Goal: Task Accomplishment & Management: Complete application form

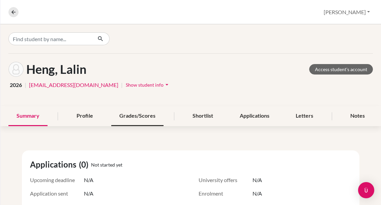
click at [124, 115] on div "Grades/Scores" at bounding box center [137, 116] width 52 height 20
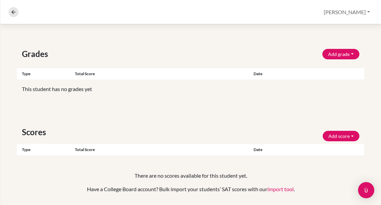
scroll to position [88, 0]
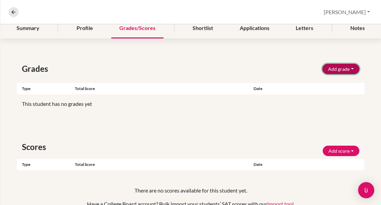
click at [334, 69] on button "Add grade" at bounding box center [341, 69] width 37 height 10
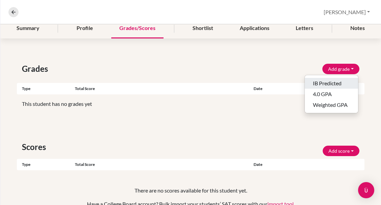
click at [322, 82] on button "IB Predicted" at bounding box center [331, 83] width 53 height 11
select select "HL"
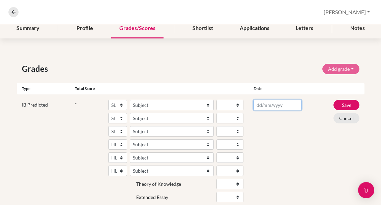
click at [266, 102] on input "text" at bounding box center [278, 105] width 48 height 10
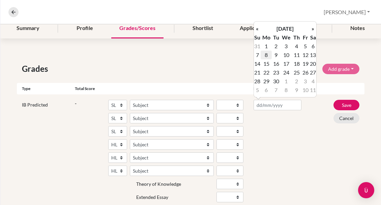
click at [265, 55] on td "8" at bounding box center [266, 55] width 11 height 9
type input "[DATE]"
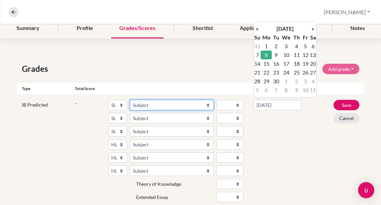
click at [147, 103] on select "Subject Albanian Literature A Amharic Literature A Arabic ab Initio Arabic B Ar…" at bounding box center [172, 105] width 84 height 10
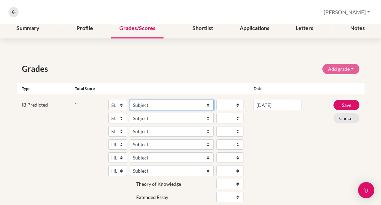
select select "70"
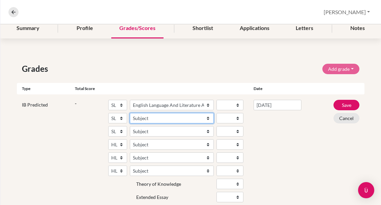
click at [144, 117] on select "Subject Albanian Literature A Amharic Literature A Arabic ab Initio Arabic B Ar…" at bounding box center [172, 118] width 84 height 10
select select "144"
click at [142, 118] on select "Subject Albanian Literature A Amharic Literature A Arabic ab Initio Arabic B Ar…" at bounding box center [172, 118] width 84 height 10
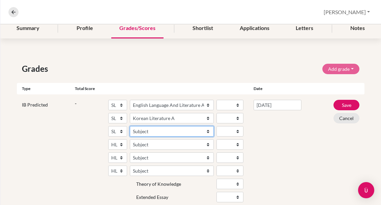
click at [142, 131] on select "Subject Albanian Literature A Amharic Literature A Arabic ab Initio Arabic B Ar…" at bounding box center [172, 131] width 84 height 10
select select "28"
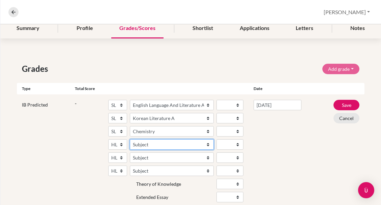
click at [142, 142] on select "Subject Albanian Literature A Amharic Literature A Arabic B Arabic Language And…" at bounding box center [172, 144] width 84 height 10
select select "55"
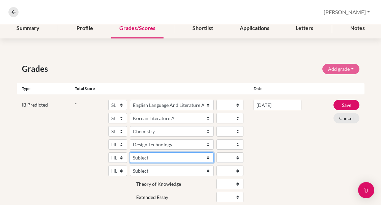
click at [143, 157] on select "Subject Albanian Literature A Amharic Literature A Arabic B Arabic Language And…" at bounding box center [172, 158] width 84 height 10
select select "25"
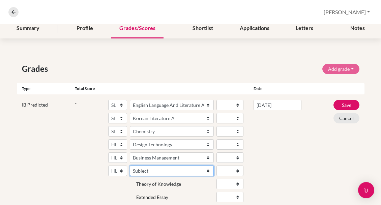
click at [139, 168] on select "Subject Albanian Literature A Amharic Literature A Arabic B Arabic Language And…" at bounding box center [172, 171] width 84 height 10
select select "158"
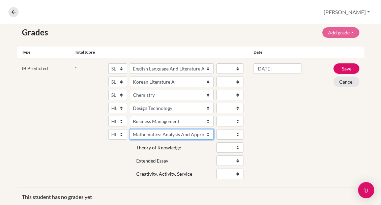
scroll to position [130, 0]
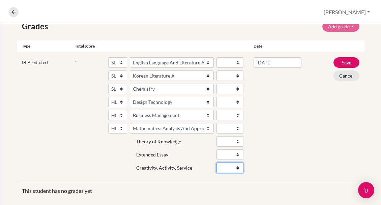
click at [238, 168] on select "Fail Pass" at bounding box center [230, 168] width 27 height 10
select select "Pass"
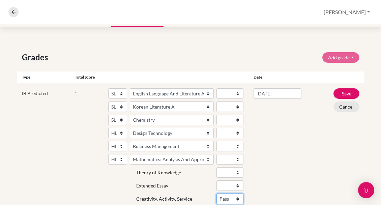
scroll to position [86, 0]
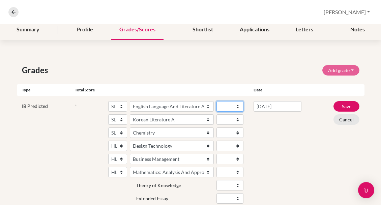
click at [236, 106] on select "1 2 3 4 5 6 7" at bounding box center [230, 106] width 27 height 10
select select "5"
click at [229, 120] on select "1 2 3 4 5 6 7" at bounding box center [230, 119] width 27 height 10
select select "6"
click at [225, 134] on select "1 2 3 4 5 6 7" at bounding box center [230, 133] width 27 height 10
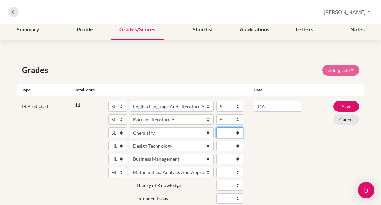
select select "6"
click at [220, 145] on select "1 2 3 4 5 6 7" at bounding box center [230, 146] width 27 height 10
select select "7"
click at [224, 159] on select "1 2 3 4 5 6 7" at bounding box center [230, 159] width 27 height 10
select select "7"
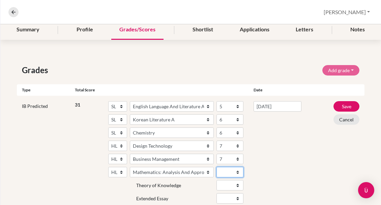
click at [227, 171] on select "1 2 3 4 5 6 7" at bounding box center [230, 172] width 27 height 10
select select "5"
click at [270, 163] on div "[DATE]" at bounding box center [278, 160] width 58 height 118
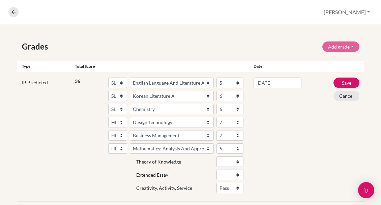
scroll to position [140, 0]
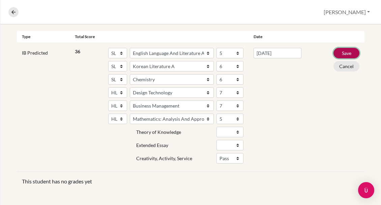
click at [347, 53] on button "Save" at bounding box center [347, 53] width 26 height 10
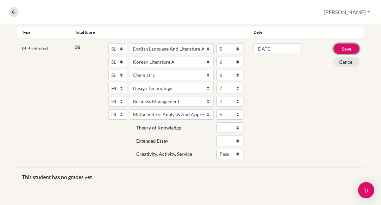
scroll to position [161, 0]
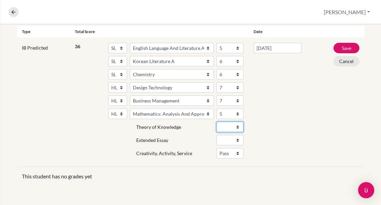
click at [238, 124] on select "A B C D E" at bounding box center [230, 127] width 27 height 10
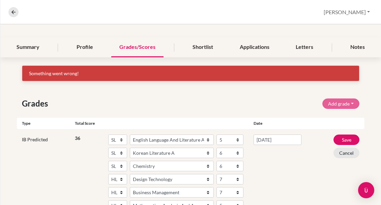
scroll to position [61, 0]
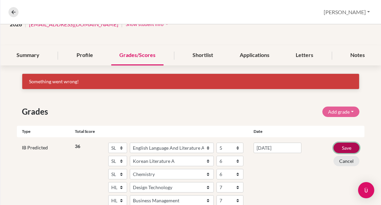
click at [347, 148] on button "Save" at bounding box center [347, 148] width 26 height 10
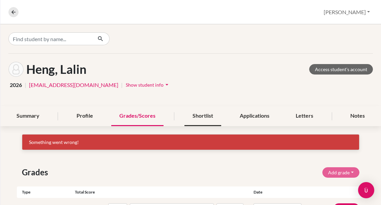
click at [202, 115] on div "Shortlist" at bounding box center [203, 116] width 37 height 20
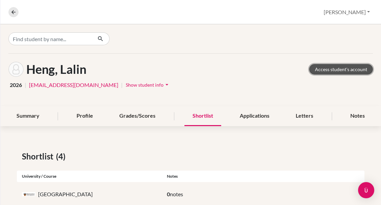
click at [337, 69] on link "Access student's account" at bounding box center [342, 69] width 64 height 10
